Goal: Transaction & Acquisition: Purchase product/service

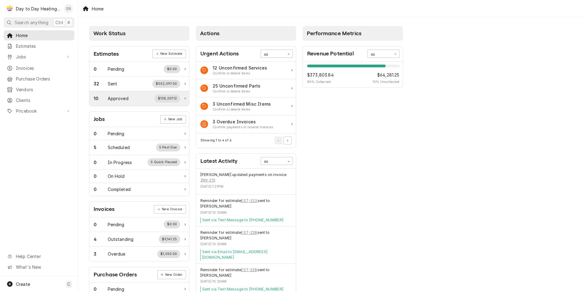
click at [120, 100] on div "Approved" at bounding box center [118, 98] width 21 height 6
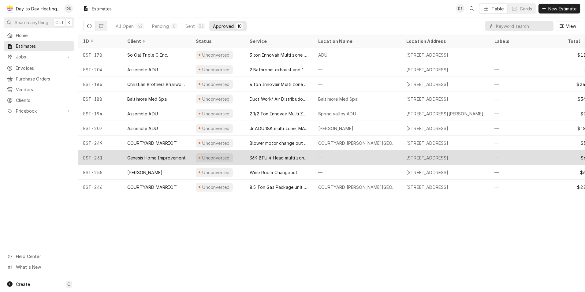
click at [166, 157] on div "Genesis Home Improvement" at bounding box center [156, 158] width 58 height 6
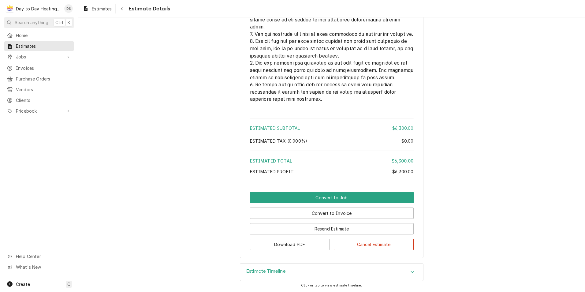
scroll to position [1592, 0]
click at [330, 211] on button "Convert to Invoice" at bounding box center [332, 213] width 164 height 11
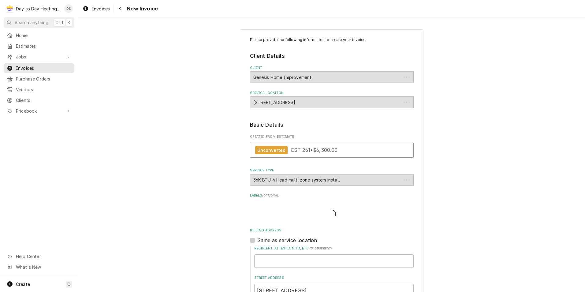
type textarea "x"
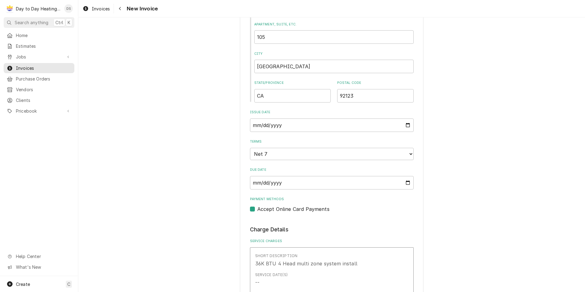
scroll to position [337, 0]
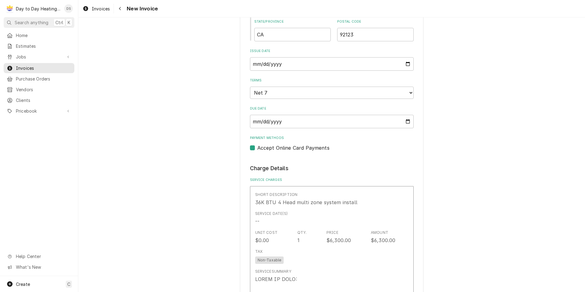
click at [257, 148] on label "Accept Online Card Payments" at bounding box center [293, 147] width 72 height 7
click at [257, 148] on input "Payment Methods" at bounding box center [339, 150] width 164 height 13
checkbox input "false"
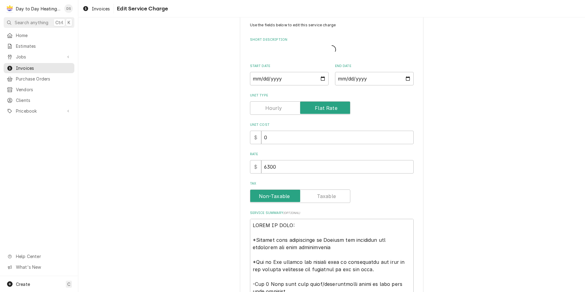
type textarea "x"
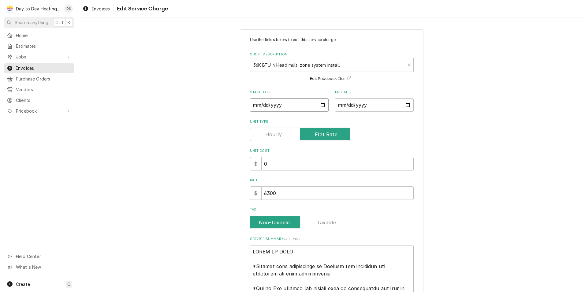
click at [321, 105] on input "Start Date" at bounding box center [289, 104] width 79 height 13
type input "2025-09-03"
click at [354, 107] on input "End Date" at bounding box center [374, 104] width 79 height 13
click at [401, 104] on input "End Date" at bounding box center [374, 104] width 79 height 13
click at [406, 104] on input "End Date" at bounding box center [374, 104] width 79 height 13
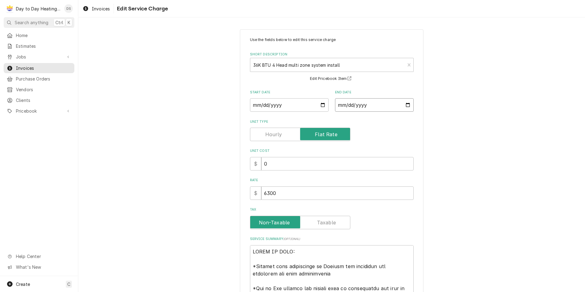
type textarea "x"
type input "2025-09-04"
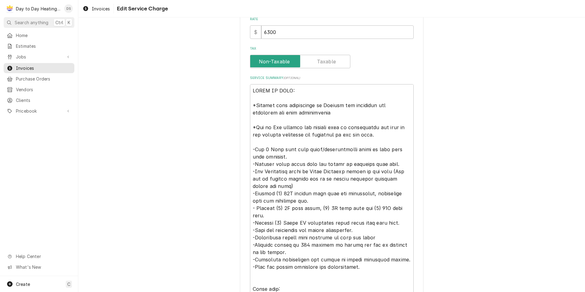
scroll to position [69, 0]
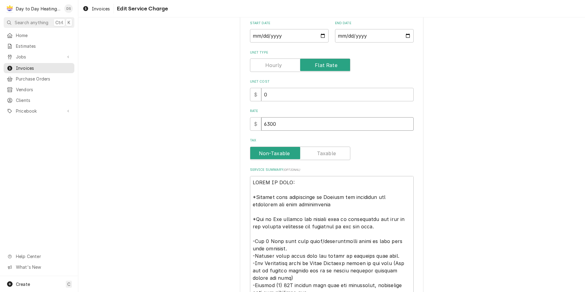
click at [280, 124] on input "6300" at bounding box center [337, 123] width 152 height 13
type textarea "x"
type input "630"
type textarea "x"
type input "63"
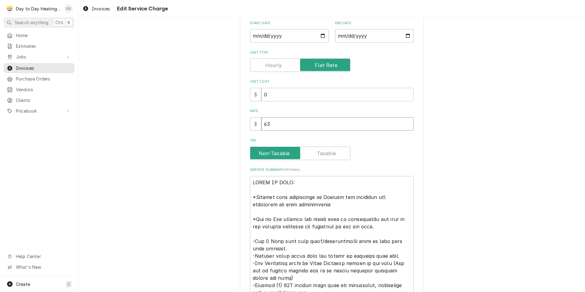
type textarea "x"
type input "6"
type textarea "x"
type input "65"
type textarea "x"
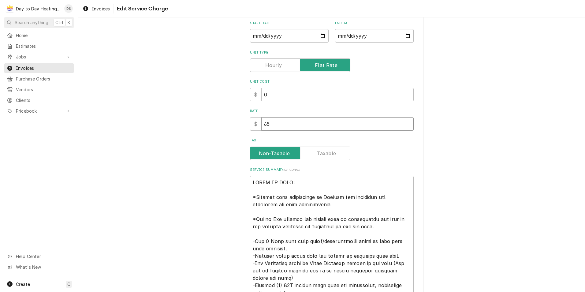
type input "655"
type textarea "x"
type input "6550"
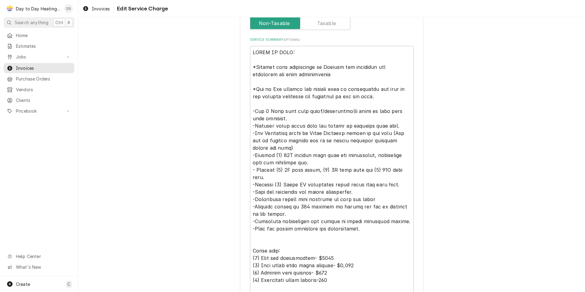
scroll to position [222, 0]
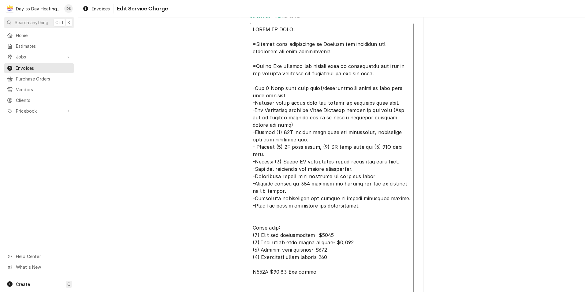
click at [277, 260] on textarea "Service Summary ( optional )" at bounding box center [332, 161] width 164 height 277
type textarea "x"
type textarea "SCOPE OF WORK: *Genesis home improvement to Provide all equipment and materials…"
type textarea "x"
type textarea "SCOPE OF WORK: *Genesis home improvement to Provide all equipment and materials…"
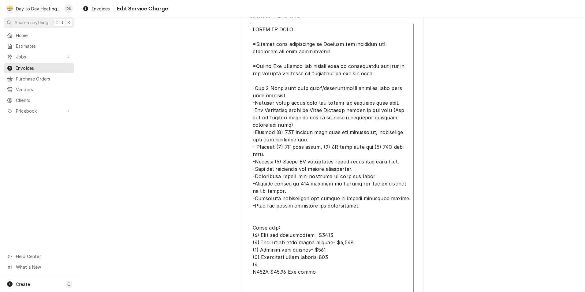
type textarea "x"
type textarea "SCOPE OF WORK: *Genesis home improvement to Provide all equipment and materials…"
type textarea "x"
type textarea "SCOPE OF WORK: *Genesis home improvement to Provide all equipment and materials…"
type textarea "x"
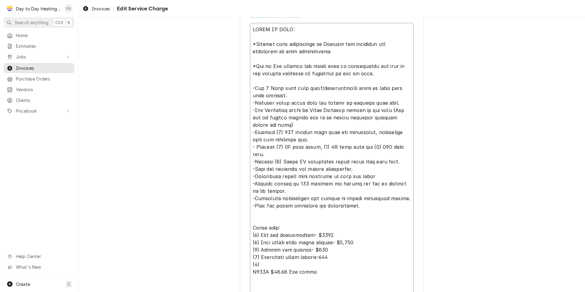
type textarea "SCOPE OF WORK: *Genesis home improvement to Provide all equipment and materials…"
type textarea "x"
type textarea "SCOPE OF WORK: *Genesis home improvement to Provide all equipment and materials…"
type textarea "x"
type textarea "SCOPE OF WORK: *Genesis home improvement to Provide all equipment and materials…"
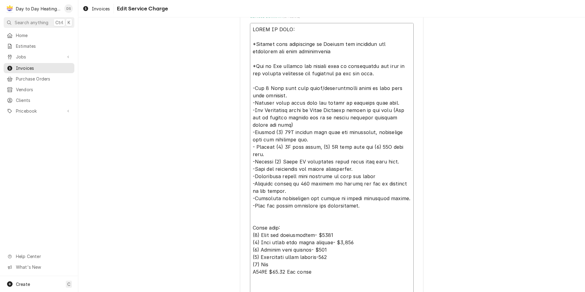
type textarea "x"
type textarea "SCOPE OF WORK: *Genesis home improvement to Provide all equipment and materials…"
type textarea "x"
type textarea "SCOPE OF WORK: *Genesis home improvement to Provide all equipment and materials…"
type textarea "x"
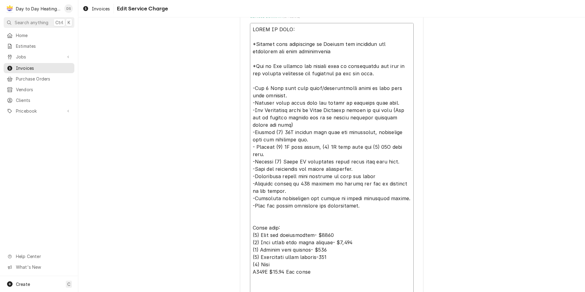
type textarea "SCOPE OF WORK: *Genesis home improvement to Provide all equipment and materials…"
type textarea "x"
type textarea "SCOPE OF WORK: *Genesis home improvement to Provide all equipment and materials…"
type textarea "x"
type textarea "SCOPE OF WORK: *Genesis home improvement to Provide all equipment and materials…"
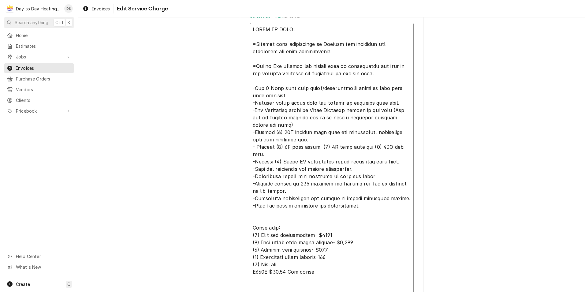
type textarea "x"
type textarea "SCOPE OF WORK: *Genesis home improvement to Provide all equipment and materials…"
type textarea "x"
type textarea "SCOPE OF WORK: *Genesis home improvement to Provide all equipment and materials…"
type textarea "x"
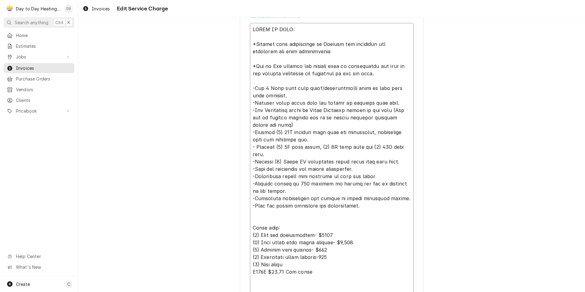
type textarea "SCOPE OF WORK: *Genesis home improvement to Provide all equipment and materials…"
type textarea "x"
type textarea "SCOPE OF WORK: *Genesis home improvement to Provide all equipment and materials…"
type textarea "x"
type textarea "SCOPE OF WORK: *Genesis home improvement to Provide all equipment and materials…"
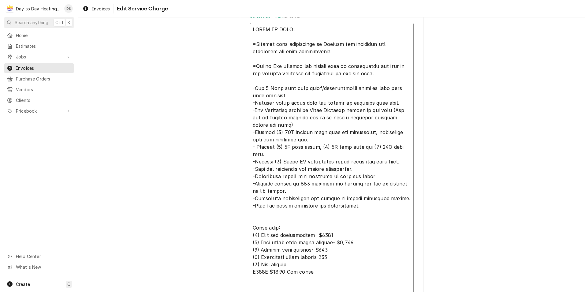
type textarea "x"
type textarea "SCOPE OF WORK: *Genesis home improvement to Provide all equipment and materials…"
type textarea "x"
type textarea "SCOPE OF WORK: *Genesis home improvement to Provide all equipment and materials…"
type textarea "x"
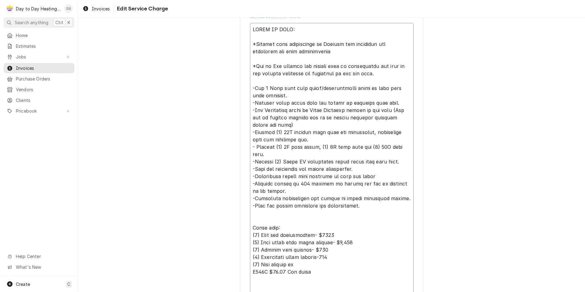
type textarea "SCOPE OF WORK: *Genesis home improvement to Provide all equipment and materials…"
type textarea "x"
type textarea "SCOPE OF WORK: *Genesis home improvement to Provide all equipment and materials…"
type textarea "x"
type textarea "SCOPE OF WORK: *Genesis home improvement to Provide all equipment and materials…"
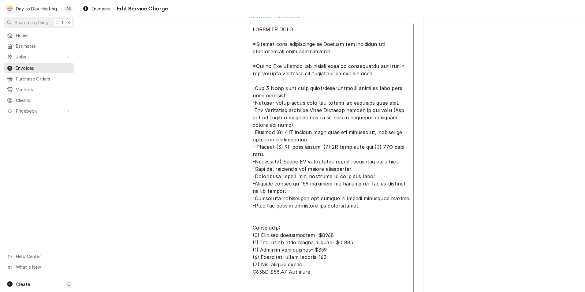
type textarea "x"
type textarea "SCOPE OF WORK: *Genesis home improvement to Provide all equipment and materials…"
type textarea "x"
type textarea "SCOPE OF WORK: *Genesis home improvement to Provide all equipment and materials…"
type textarea "x"
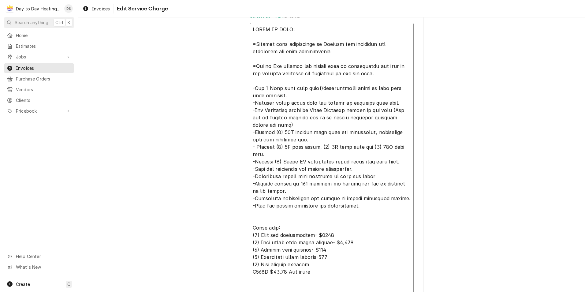
type textarea "SCOPE OF WORK: *Genesis home improvement to Provide all equipment and materials…"
type textarea "x"
type textarea "SCOPE OF WORK: *Genesis home improvement to Provide all equipment and materials…"
type textarea "x"
type textarea "SCOPE OF WORK: *Genesis home improvement to Provide all equipment and materials…"
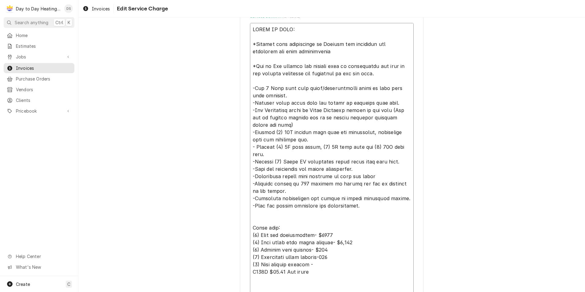
type textarea "x"
type textarea "SCOPE OF WORK: *Genesis home improvement to Provide all equipment and materials…"
type textarea "x"
type textarea "SCOPE OF WORK: *Genesis home improvement to Provide all equipment and materials…"
type textarea "x"
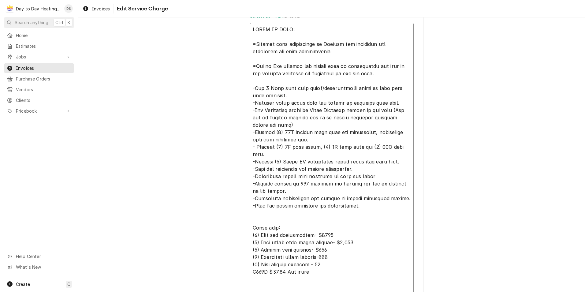
type textarea "SCOPE OF WORK: *Genesis home improvement to Provide all equipment and materials…"
type textarea "x"
type textarea "SCOPE OF WORK: *Genesis home improvement to Provide all equipment and materials…"
type textarea "x"
type textarea "SCOPE OF WORK: *Genesis home improvement to Provide all equipment and materials…"
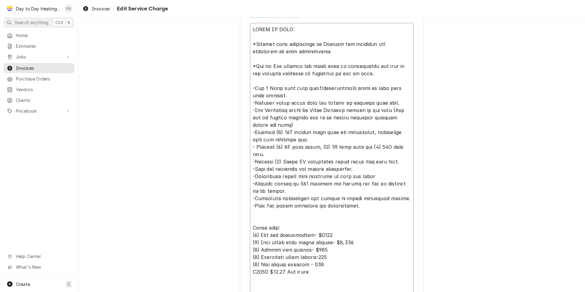
type textarea "x"
type textarea "SCOPE OF WORK: *Genesis home improvement to Provide all equipment and materials…"
type textarea "x"
type textarea "SCOPE OF WORK: *Genesis home improvement to Provide all equipment and materials…"
type textarea "x"
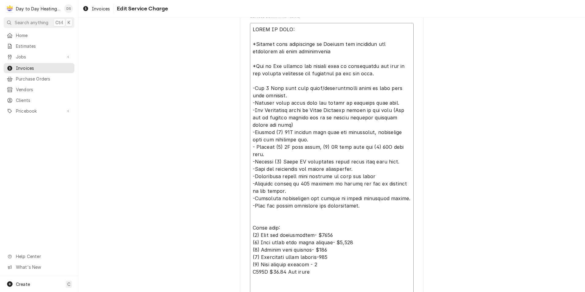
type textarea "SCOPE OF WORK: *Genesis home improvement to Provide all equipment and materials…"
type textarea "x"
type textarea "SCOPE OF WORK: *Genesis home improvement to Provide all equipment and materials…"
type textarea "x"
type textarea "SCOPE OF WORK: *Genesis home improvement to Provide all equipment and materials…"
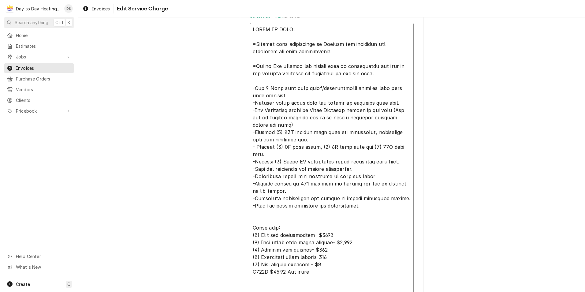
type textarea "x"
type textarea "SCOPE OF WORK: *Genesis home improvement to Provide all equipment and materials…"
type textarea "x"
type textarea "SCOPE OF WORK: *Genesis home improvement to Provide all equipment and materials…"
type textarea "x"
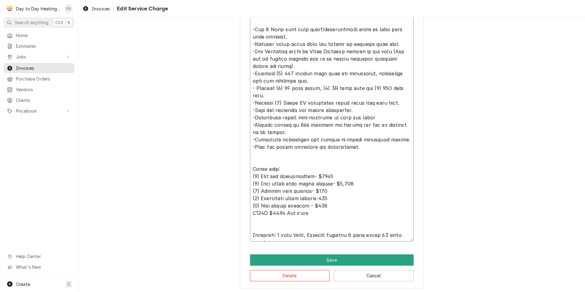
scroll to position [283, 0]
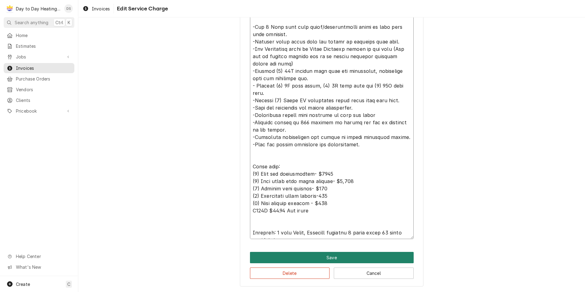
type textarea "SCOPE OF WORK: *Genesis home improvement to Provide all equipment and materials…"
click at [341, 256] on button "Save" at bounding box center [332, 257] width 164 height 11
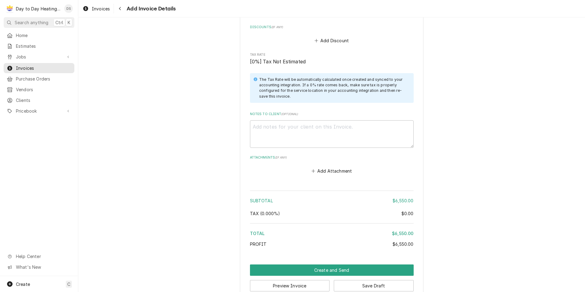
scroll to position [977, 0]
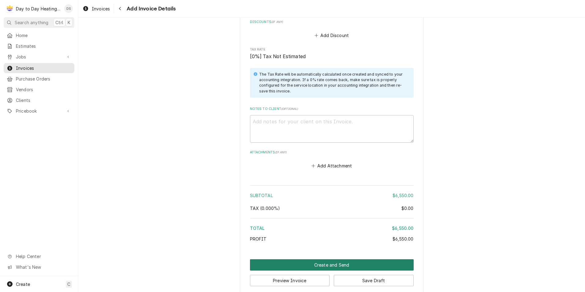
click at [336, 259] on button "Create and Send" at bounding box center [332, 264] width 164 height 11
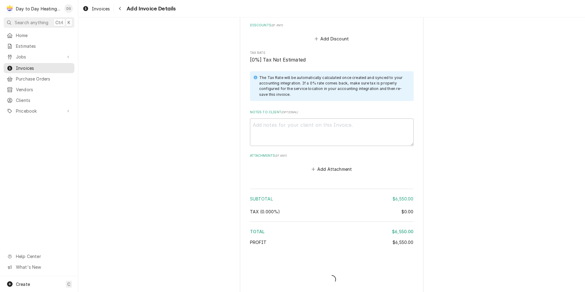
type textarea "x"
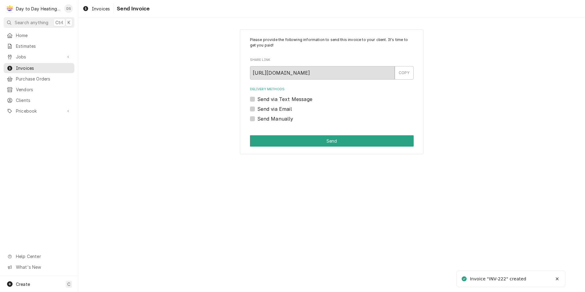
click at [279, 109] on label "Send via Email" at bounding box center [274, 108] width 35 height 7
click at [279, 109] on input "Send via Email" at bounding box center [339, 111] width 164 height 13
checkbox input "true"
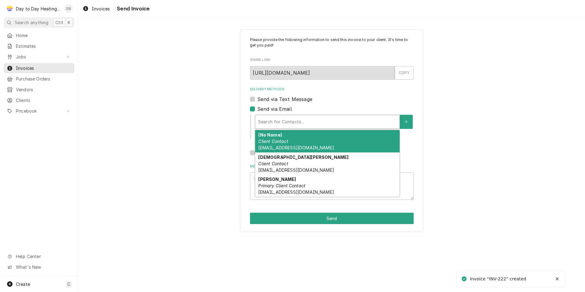
click at [286, 116] on div "Delivery Methods" at bounding box center [327, 121] width 138 height 11
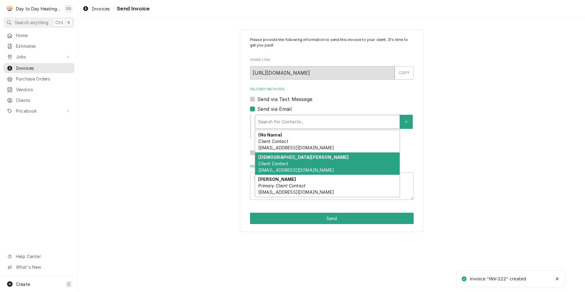
click at [289, 160] on div "Christian Marcilla Client Contact cmancilla.ghi@gmail.com" at bounding box center [327, 163] width 144 height 22
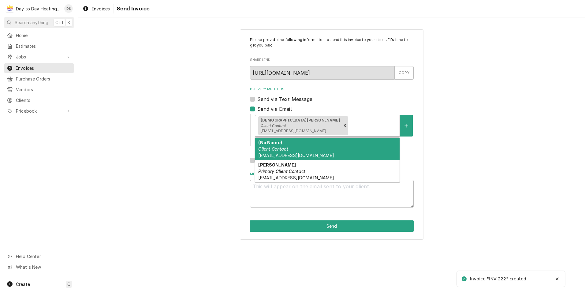
click at [349, 127] on div "Delivery Methods" at bounding box center [372, 125] width 47 height 11
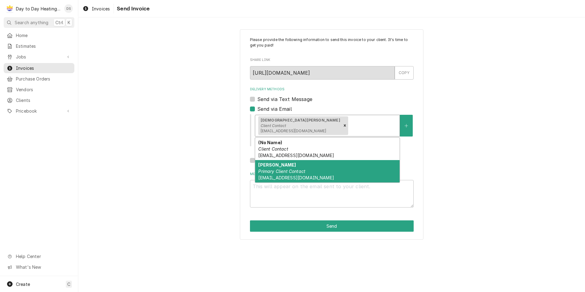
click at [310, 169] on div "Eric Bensor Primary Client Contact erbensor@gmail.com" at bounding box center [327, 171] width 144 height 22
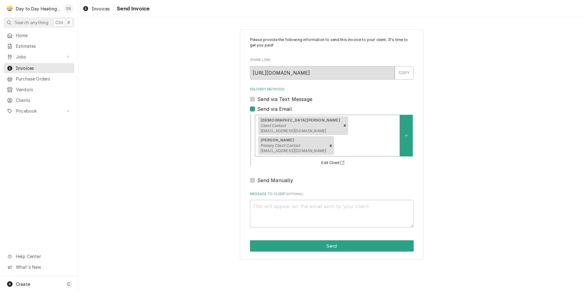
click at [379, 140] on div "Delivery Methods" at bounding box center [365, 145] width 61 height 11
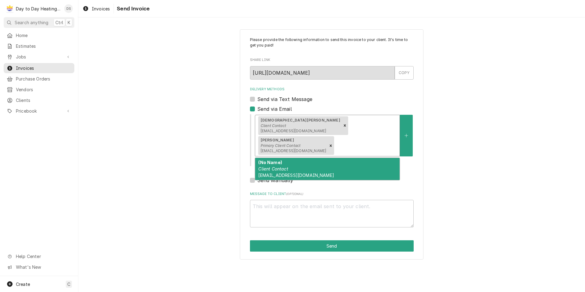
click at [343, 158] on div "(No Name) Client Contact Vendors.ghi@gmail.com" at bounding box center [327, 169] width 144 height 22
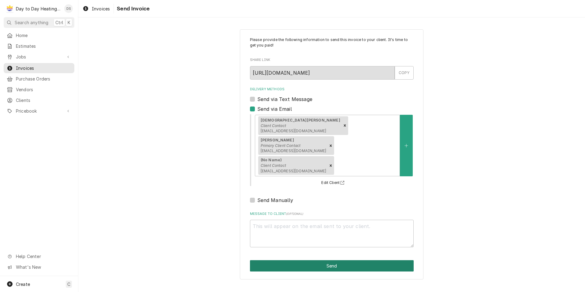
click at [339, 260] on button "Send" at bounding box center [332, 265] width 164 height 11
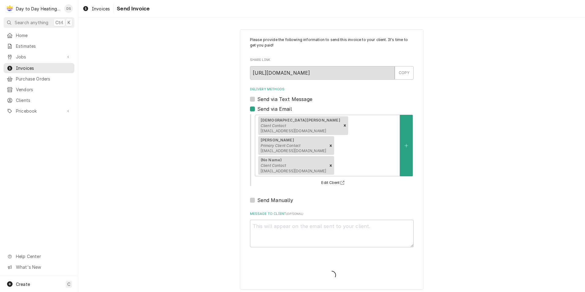
type textarea "x"
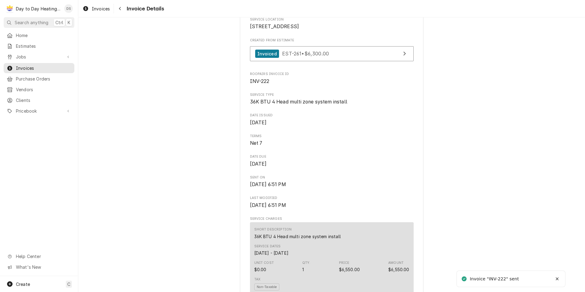
scroll to position [153, 0]
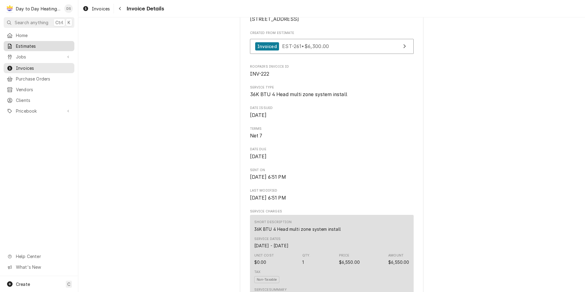
click at [34, 45] on span "Estimates" at bounding box center [43, 46] width 55 height 6
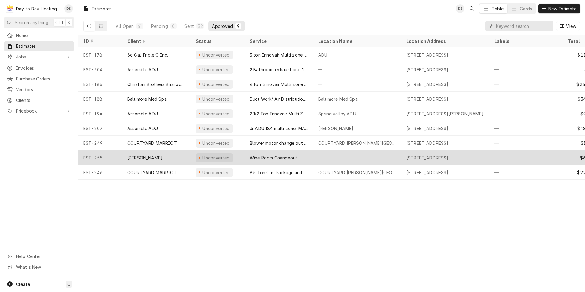
click at [292, 157] on div "Wine Room Changeout" at bounding box center [274, 158] width 48 height 6
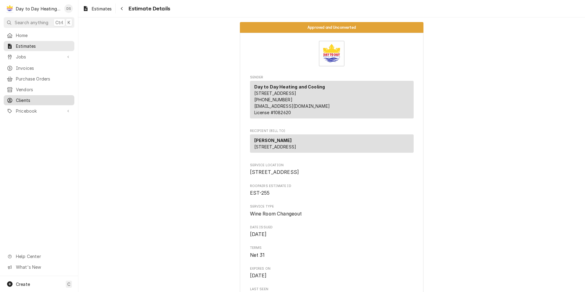
click at [32, 97] on span "Clients" at bounding box center [43, 100] width 55 height 6
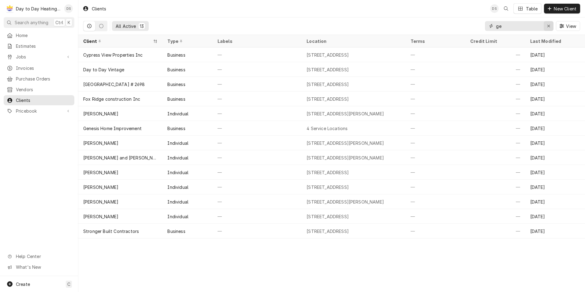
click at [550, 26] on icon "Erase input" at bounding box center [548, 26] width 3 height 4
click at [519, 23] on input "Dynamic Content Wrapper" at bounding box center [525, 26] width 58 height 10
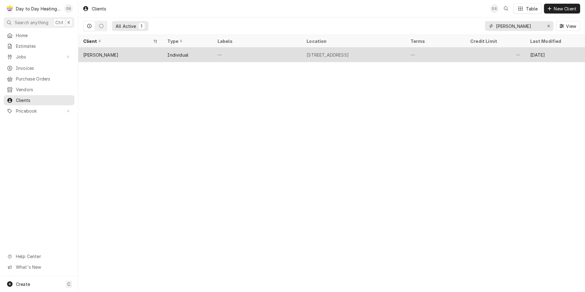
type input "john elder"
click at [116, 51] on div "[PERSON_NAME]" at bounding box center [120, 54] width 84 height 15
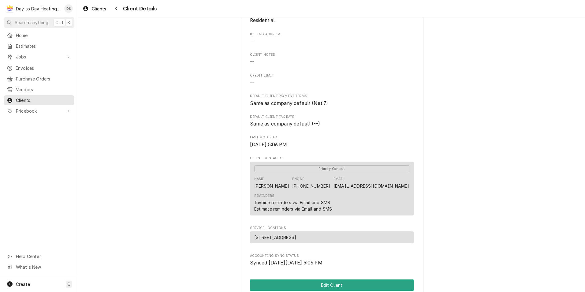
scroll to position [61, 0]
